Goal: Find contact information: Find contact information

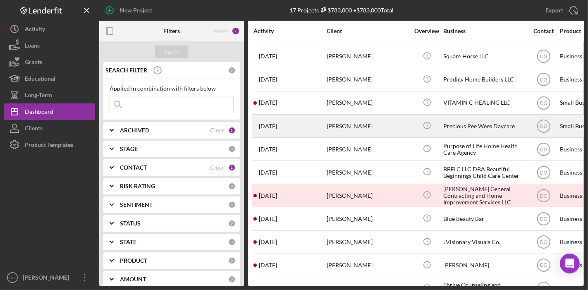
scroll to position [68, 0]
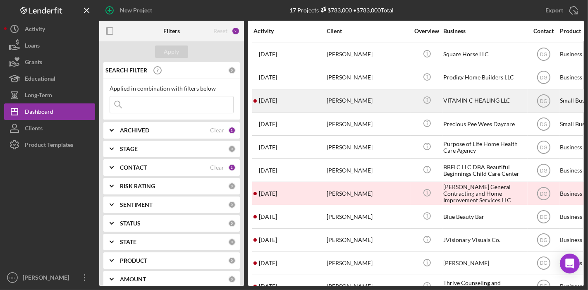
click at [376, 97] on div "VITAMIN C HEALING LLC" at bounding box center [484, 101] width 83 height 22
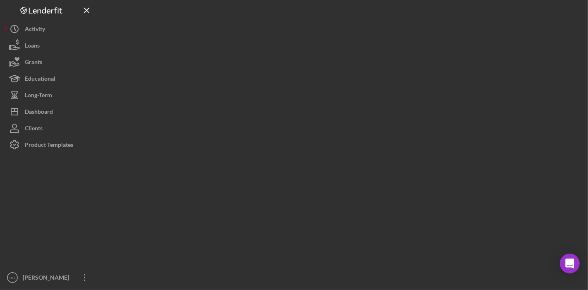
click at [376, 97] on div at bounding box center [341, 143] width 485 height 286
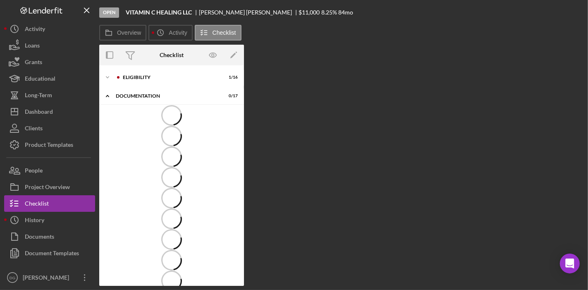
scroll to position [2, 0]
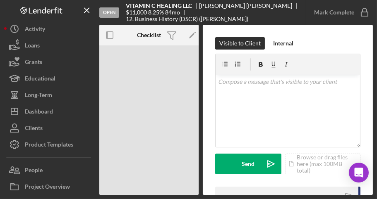
click at [148, 22] on div "Open VITAMIN C HEALING LLC [PERSON_NAME] $11,000 $11,000 8.25 % 84 mo 12. Busin…" at bounding box center [202, 12] width 206 height 25
drag, startPoint x: 192, startPoint y: 8, endPoint x: 122, endPoint y: 7, distance: 69.9
click at [122, 7] on div "Open VITAMIN C HEALING LLC [PERSON_NAME] $11,000 $11,000 8.25 % 84 mo 12. Busin…" at bounding box center [202, 12] width 206 height 25
copy b "VITAMIN C HEALING LLC"
click at [139, 9] on b "VITAMIN C HEALING LLC" at bounding box center [159, 5] width 66 height 7
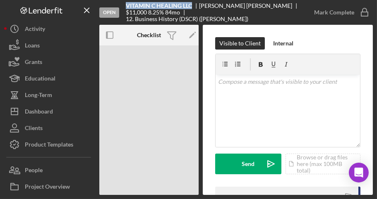
drag, startPoint x: 126, startPoint y: 7, endPoint x: 192, endPoint y: 9, distance: 66.2
click at [192, 9] on b "VITAMIN C HEALING LLC" at bounding box center [159, 5] width 66 height 7
copy b "VITAMIN C HEALING LLC"
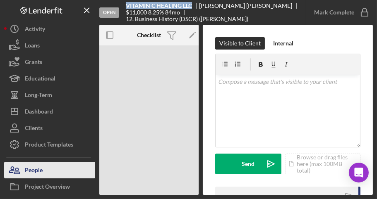
click at [43, 168] on button "People" at bounding box center [49, 170] width 91 height 17
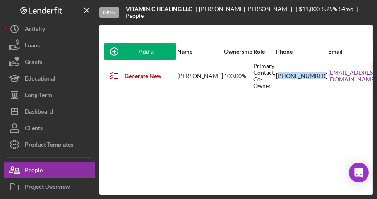
drag, startPoint x: 259, startPoint y: 81, endPoint x: 249, endPoint y: 67, distance: 16.8
click at [276, 67] on div "[PHONE_NUMBER]" at bounding box center [301, 76] width 51 height 26
drag, startPoint x: 261, startPoint y: 81, endPoint x: 251, endPoint y: 70, distance: 14.9
click at [276, 70] on div "[PHONE_NUMBER]" at bounding box center [301, 76] width 51 height 26
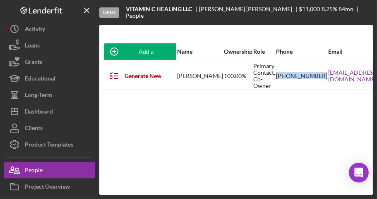
drag, startPoint x: 249, startPoint y: 69, endPoint x: 260, endPoint y: 83, distance: 17.6
click at [276, 83] on div "[PHONE_NUMBER]" at bounding box center [301, 76] width 51 height 26
copy div "[PHONE_NUMBER]"
click at [219, 136] on div "Add a Participant Name Ownership Role Phone Email Checklist Actions Generate Ne…" at bounding box center [235, 109] width 273 height 137
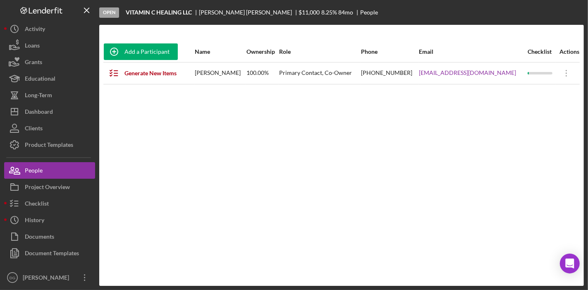
click at [117, 199] on div "Add a Participant Name Ownership Role Phone Email Checklist Actions Generate Ne…" at bounding box center [341, 155] width 485 height 228
click at [119, 113] on div "Add a Participant Name Ownership Role Phone Email Checklist Actions Generate Ne…" at bounding box center [341, 155] width 485 height 228
click at [59, 186] on div "Project Overview" at bounding box center [47, 188] width 45 height 19
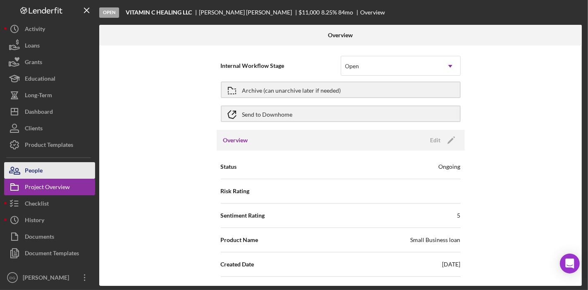
click at [63, 165] on button "People" at bounding box center [49, 170] width 91 height 17
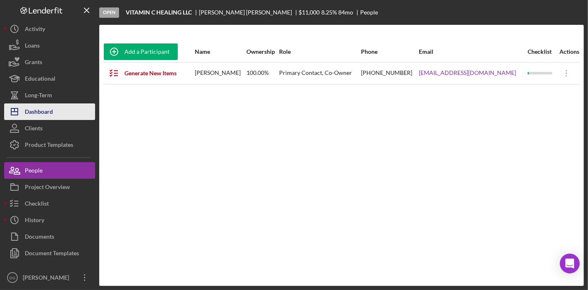
click at [53, 109] on div "Dashboard" at bounding box center [39, 112] width 28 height 19
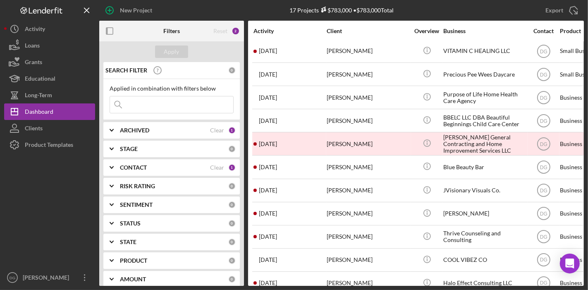
scroll to position [157, 0]
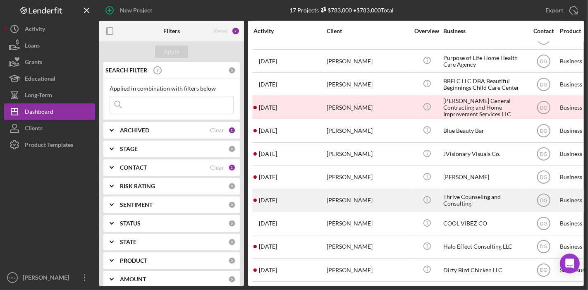
click at [376, 194] on div "Thrive Counseling and Consulting" at bounding box center [484, 200] width 83 height 22
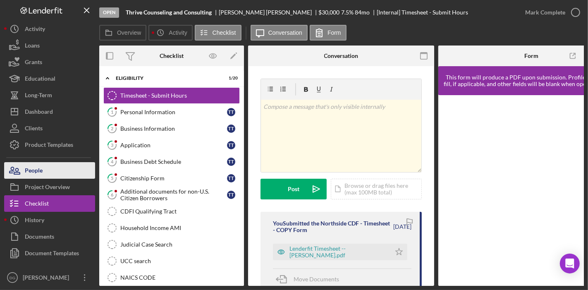
click at [43, 173] on button "People" at bounding box center [49, 170] width 91 height 17
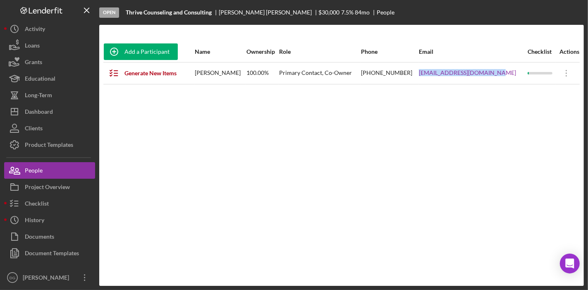
drag, startPoint x: 509, startPoint y: 71, endPoint x: 427, endPoint y: 70, distance: 82.3
click at [376, 70] on tr "Generate New Items [PERSON_NAME] 100.00% Primary Contact, Co-Owner [PHONE_NUMBE…" at bounding box center [341, 73] width 477 height 22
click at [376, 72] on link "[EMAIL_ADDRESS][DOMAIN_NAME]" at bounding box center [467, 72] width 97 height 7
